Goal: Information Seeking & Learning: Learn about a topic

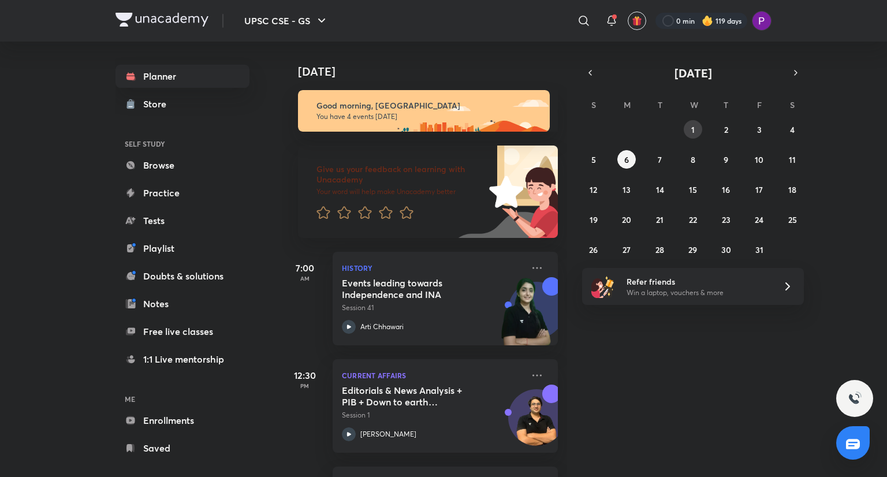
click at [694, 130] on button "1" at bounding box center [692, 129] width 18 height 18
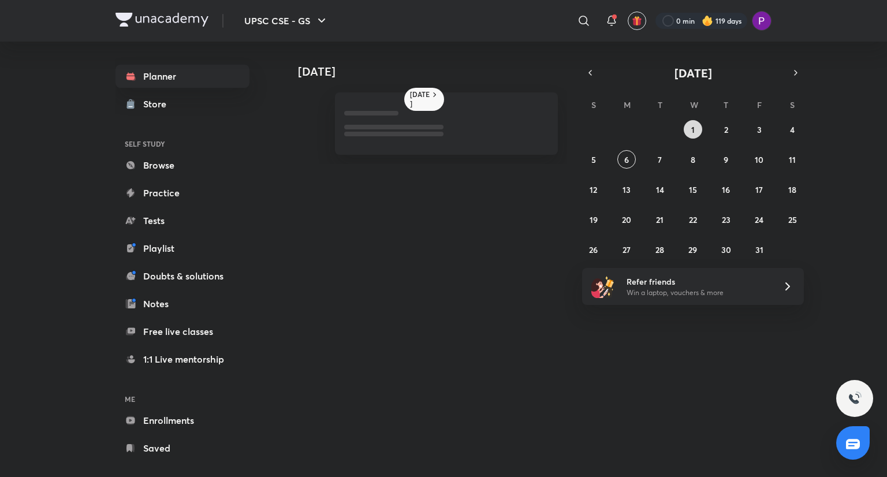
click at [694, 130] on button "1" at bounding box center [692, 129] width 18 height 18
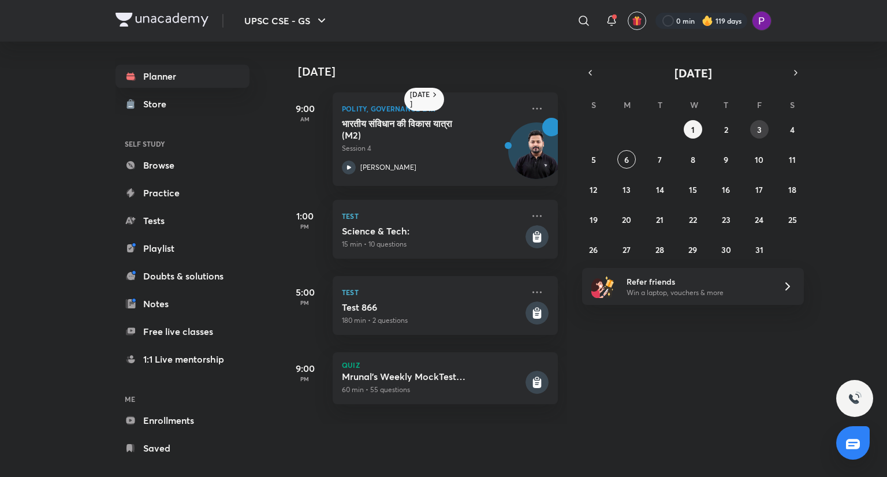
click at [760, 129] on abbr "3" at bounding box center [759, 129] width 5 height 11
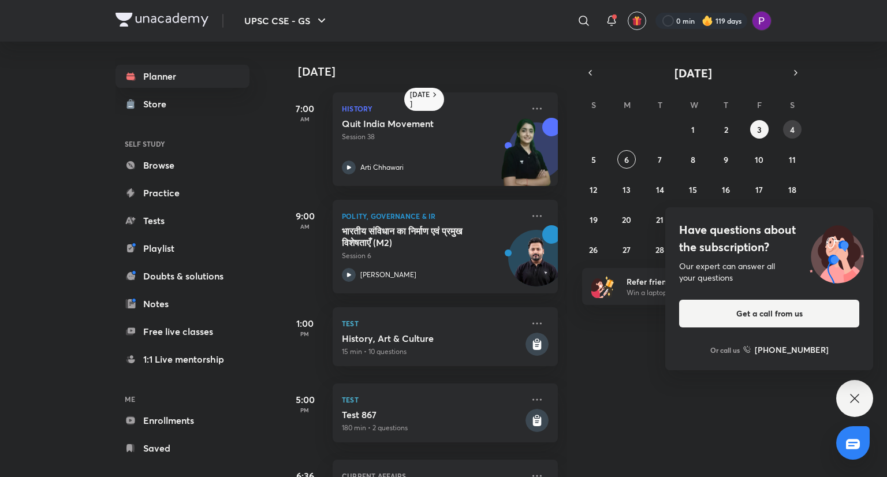
click at [794, 131] on button "4" at bounding box center [792, 129] width 18 height 18
click at [850, 399] on icon at bounding box center [854, 398] width 14 height 14
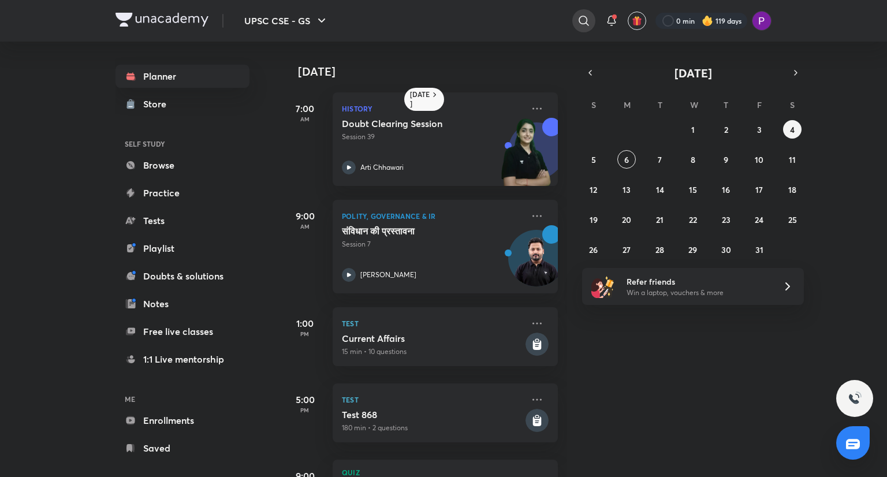
click at [585, 20] on icon at bounding box center [584, 21] width 14 height 14
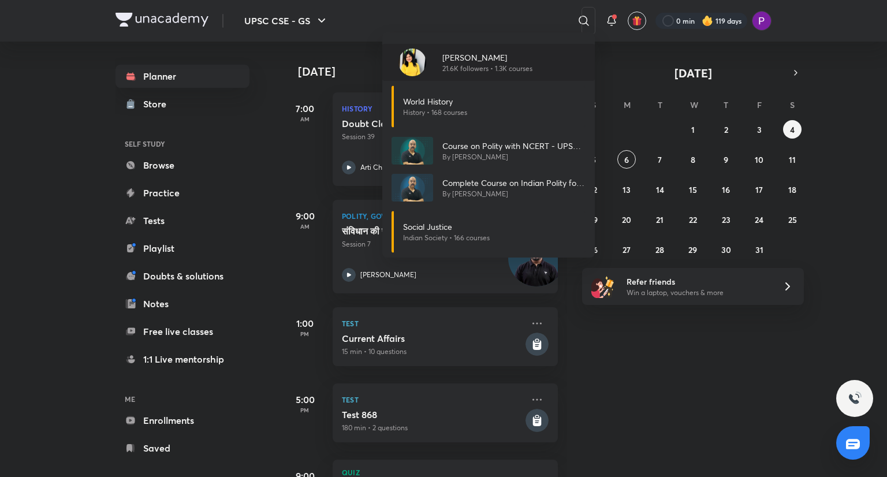
click at [491, 64] on p "21.6K followers • 1.3K courses" at bounding box center [487, 68] width 90 height 10
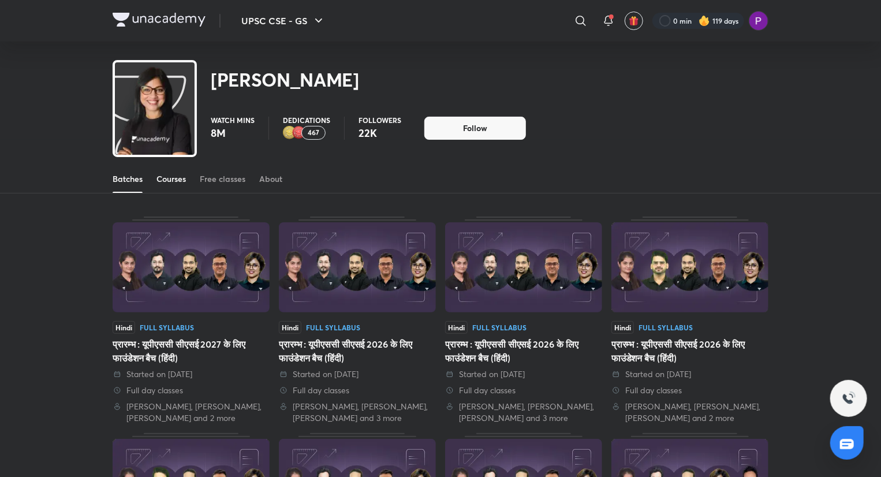
click at [181, 178] on div "Courses" at bounding box center [170, 179] width 29 height 12
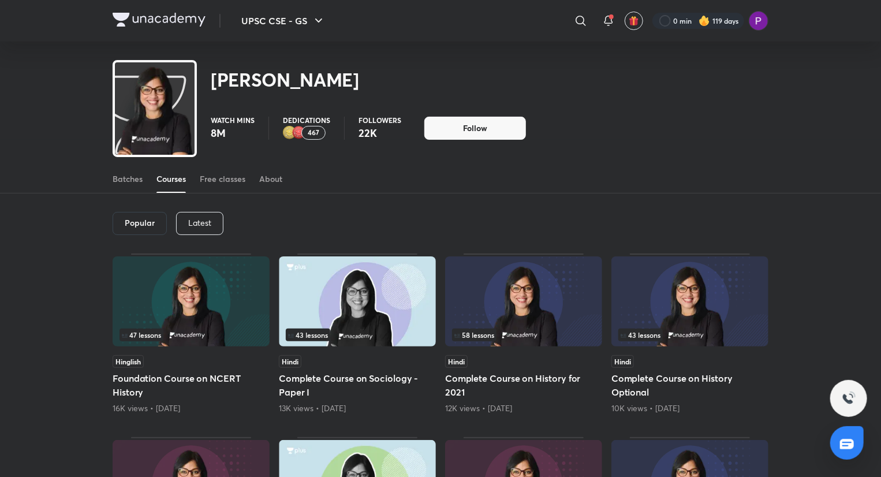
click at [196, 223] on p "Latest" at bounding box center [199, 222] width 23 height 9
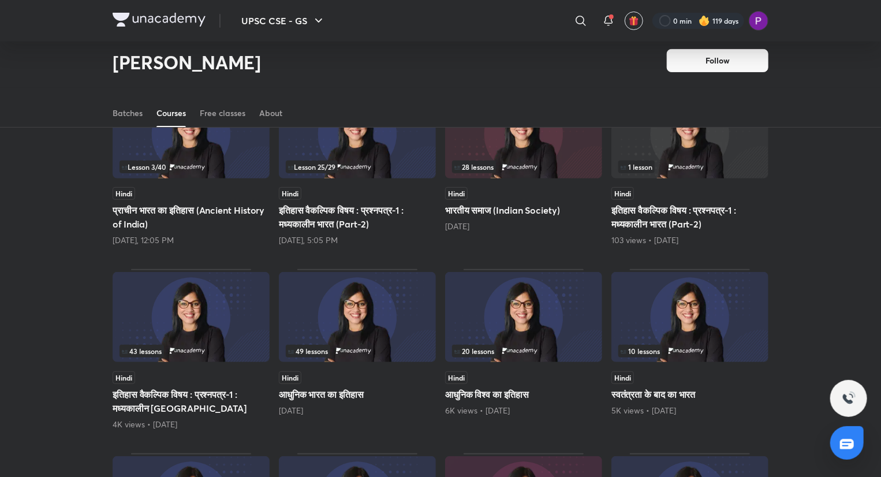
scroll to position [136, 0]
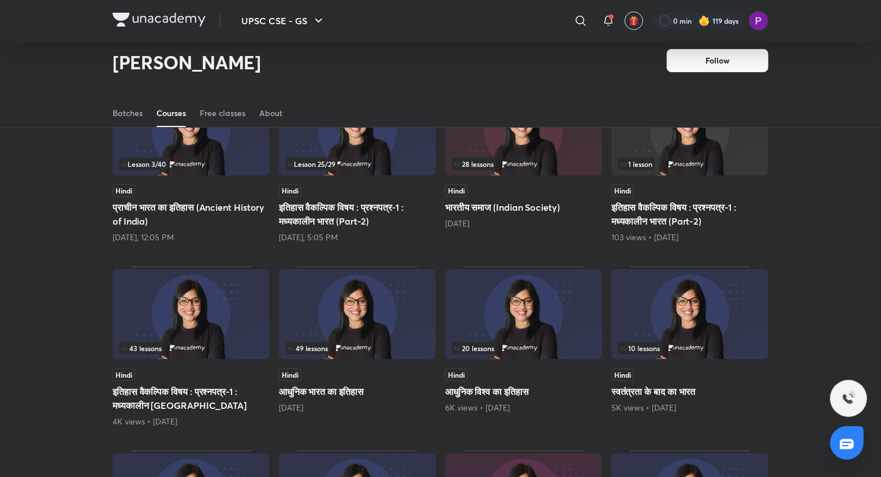
click at [655, 303] on img at bounding box center [689, 314] width 157 height 90
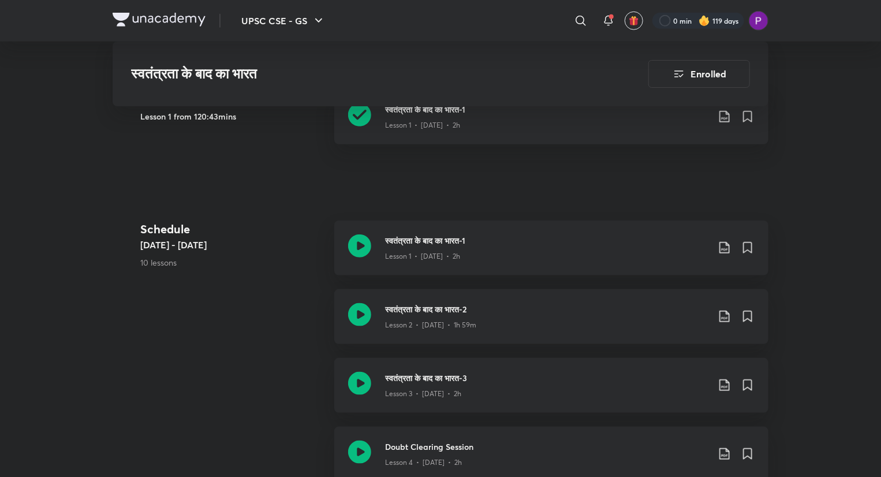
scroll to position [589, 0]
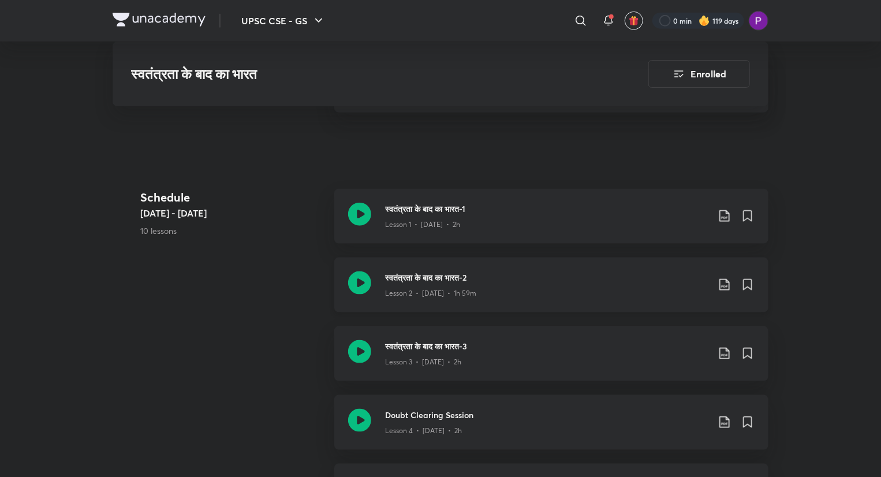
click at [444, 289] on p "Lesson 2 • [DATE] • 1h 59m" at bounding box center [430, 293] width 91 height 10
